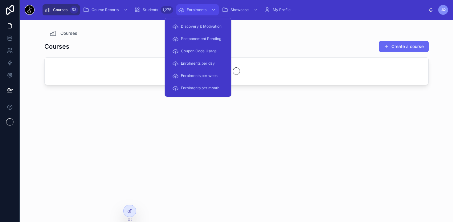
click at [202, 10] on span "Enrolments" at bounding box center [197, 9] width 20 height 5
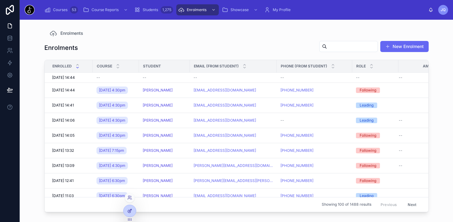
click at [129, 215] on div at bounding box center [130, 211] width 12 height 12
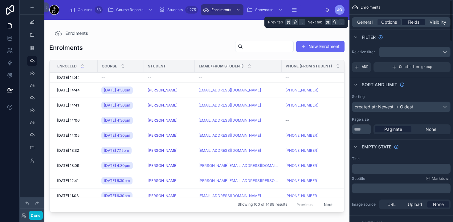
click at [411, 23] on span "Fields" at bounding box center [414, 22] width 12 height 6
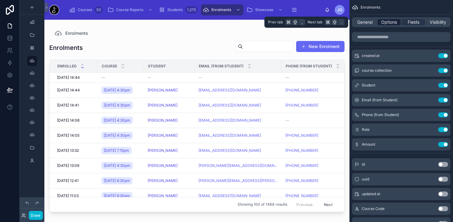
click at [397, 20] on div "Options" at bounding box center [388, 22] width 23 height 6
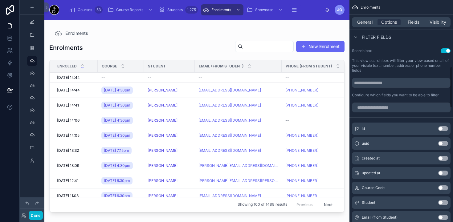
scroll to position [358, 0]
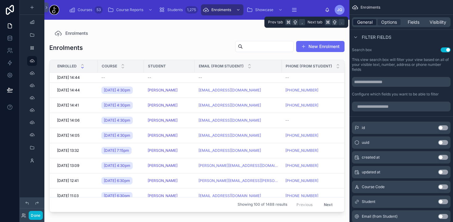
click at [361, 23] on span "General" at bounding box center [364, 22] width 15 height 6
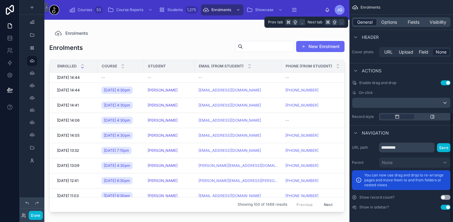
scroll to position [227, 0]
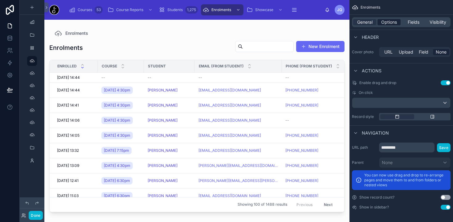
click at [393, 23] on span "Options" at bounding box center [389, 22] width 16 height 6
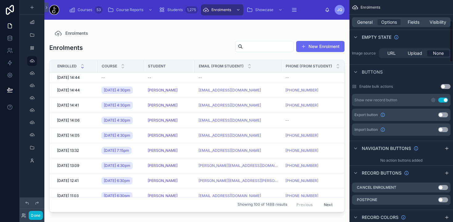
scroll to position [0, 0]
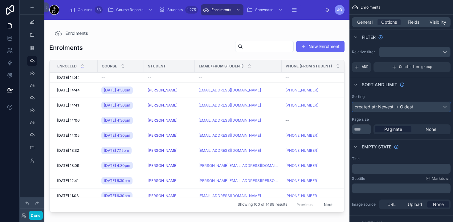
click at [409, 108] on div "created at: Newest -> Oldest" at bounding box center [401, 107] width 98 height 10
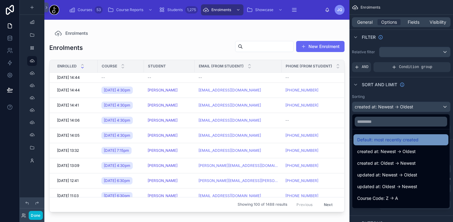
click at [402, 139] on span "Default: most recently created" at bounding box center [387, 139] width 61 height 7
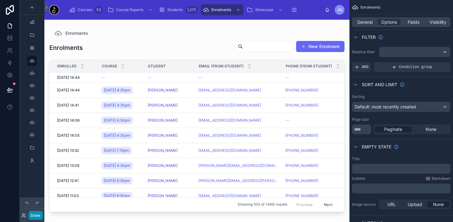
click at [35, 215] on button "Done" at bounding box center [36, 215] width 14 height 9
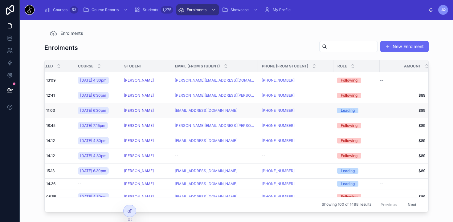
scroll to position [0, 19]
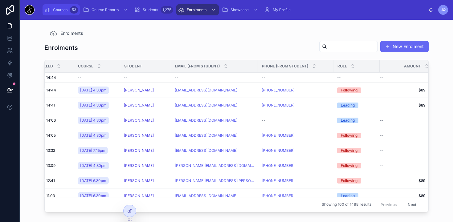
click at [50, 7] on icon "scrollable content" at bounding box center [47, 10] width 6 height 6
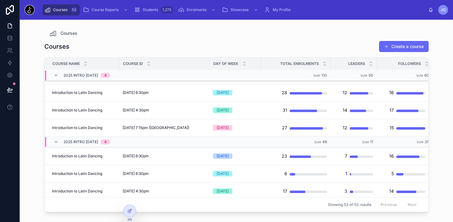
scroll to position [502, 0]
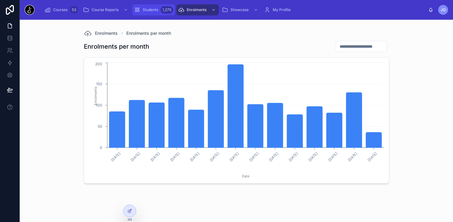
click at [146, 6] on div "Students 1,275" at bounding box center [153, 10] width 39 height 10
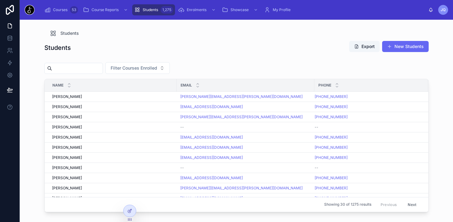
click at [93, 67] on input "text" at bounding box center [77, 68] width 51 height 9
type input "******"
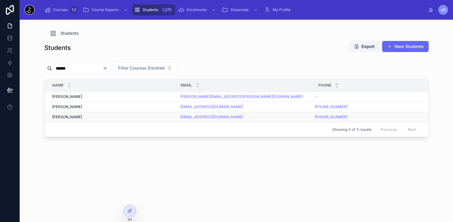
click at [74, 120] on td "Michelle Hussey Michelle Hussey" at bounding box center [111, 117] width 132 height 10
click at [74, 117] on span "[PERSON_NAME]" at bounding box center [67, 117] width 30 height 5
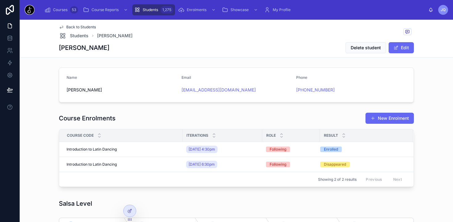
click at [150, 9] on span "Students" at bounding box center [150, 9] width 15 height 5
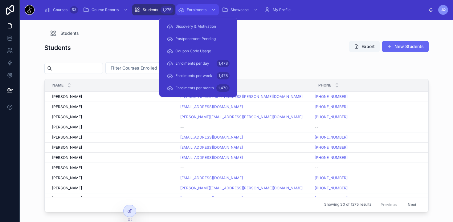
click at [191, 12] on span "Enrolments" at bounding box center [197, 9] width 20 height 5
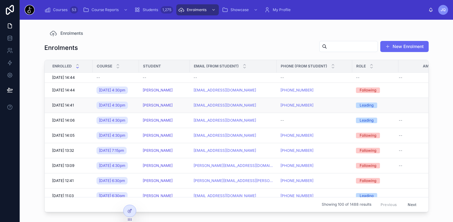
scroll to position [0, 19]
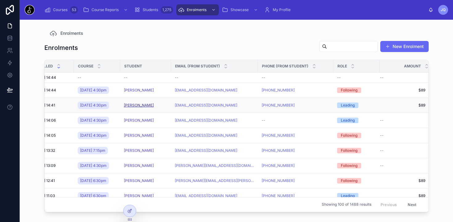
click at [142, 108] on span "[PERSON_NAME]" at bounding box center [139, 105] width 30 height 5
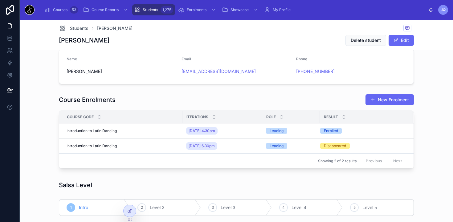
scroll to position [6, 0]
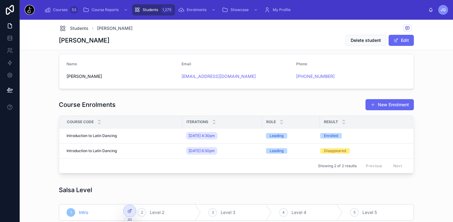
click at [160, 10] on div "1,275" at bounding box center [166, 10] width 13 height 10
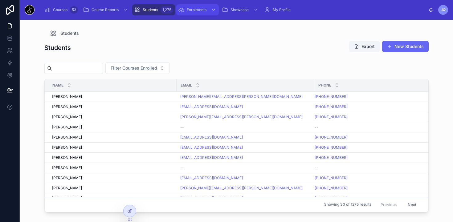
click at [189, 8] on span "Enrolments" at bounding box center [197, 9] width 20 height 5
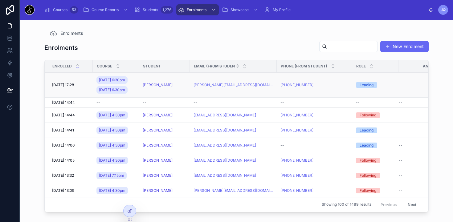
scroll to position [0, 19]
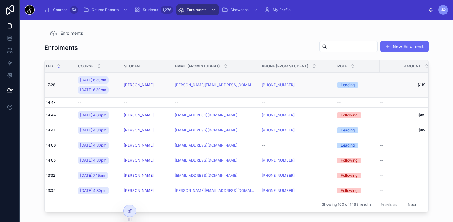
click at [204, 98] on td "james@danceculture.com.au" at bounding box center [214, 85] width 87 height 25
click at [54, 87] on span "10/08/2025 17:28" at bounding box center [44, 85] width 22 height 5
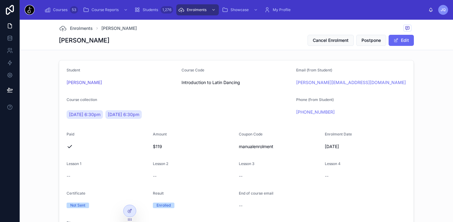
click at [159, 147] on span "$119" at bounding box center [193, 147] width 81 height 6
click at [402, 40] on button "Edit" at bounding box center [400, 40] width 25 height 11
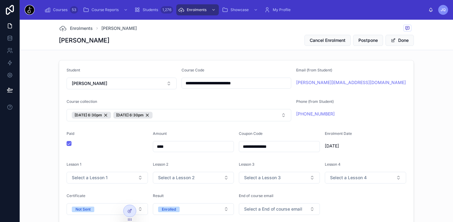
click at [175, 144] on input "****" at bounding box center [193, 146] width 81 height 9
type input "**"
click at [405, 41] on button "Done" at bounding box center [399, 40] width 28 height 11
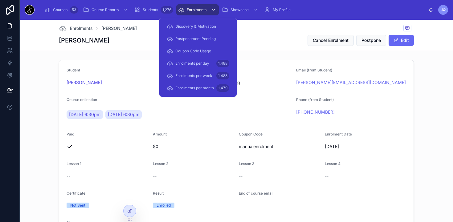
click at [195, 12] on div "Enrolments" at bounding box center [197, 10] width 39 height 10
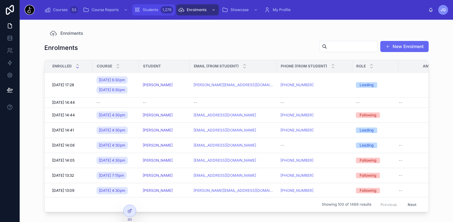
click at [156, 14] on div "Students 1,276" at bounding box center [153, 10] width 39 height 10
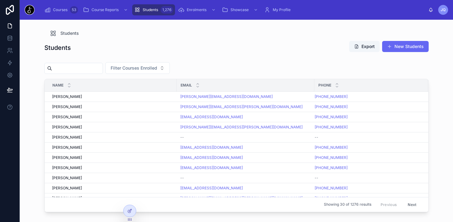
click at [84, 67] on input "text" at bounding box center [77, 68] width 51 height 9
type input "**********"
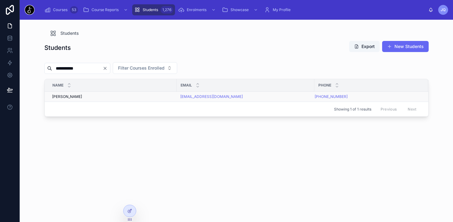
click at [72, 95] on span "[PERSON_NAME]" at bounding box center [67, 96] width 30 height 5
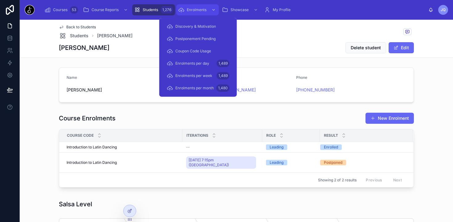
click at [189, 11] on span "Enrolments" at bounding box center [197, 9] width 20 height 5
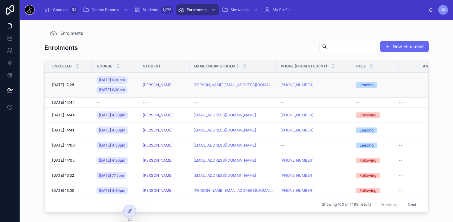
click at [67, 89] on td "10/08/2025 17:28 10/08/2025 17:28" at bounding box center [69, 85] width 48 height 25
click at [67, 87] on span "10/08/2025 17:28" at bounding box center [63, 85] width 22 height 5
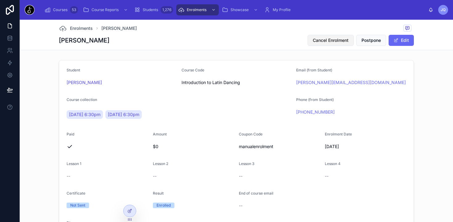
click at [344, 42] on span "Cancel Enrolment" at bounding box center [331, 40] width 36 height 6
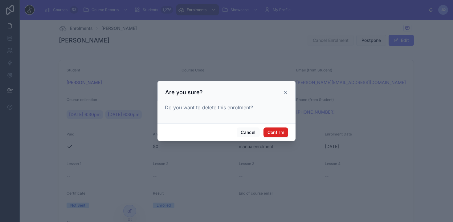
click at [270, 134] on button "Confirm" at bounding box center [275, 133] width 25 height 10
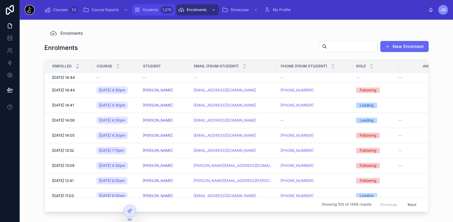
click at [157, 11] on span "Students" at bounding box center [150, 9] width 15 height 5
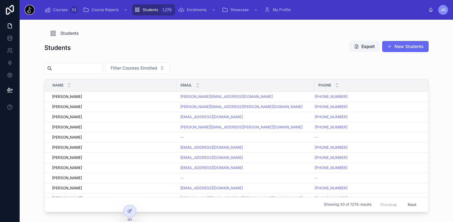
click at [89, 68] on input "text" at bounding box center [77, 68] width 51 height 9
type input "*****"
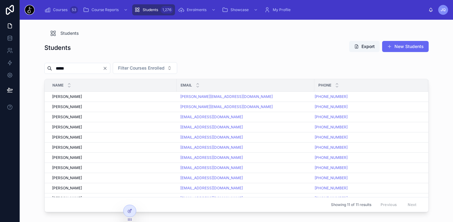
click at [184, 32] on div "Students" at bounding box center [236, 33] width 374 height 7
click at [51, 4] on div "Courses 53 Course Reports Students 1,276 Enrolments Showcase My Profile" at bounding box center [233, 10] width 389 height 14
click at [51, 8] on div "Courses 53" at bounding box center [61, 10] width 34 height 10
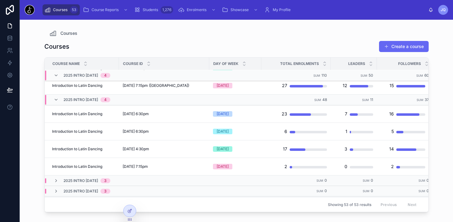
scroll to position [542, 0]
